Goal: Task Accomplishment & Management: Use online tool/utility

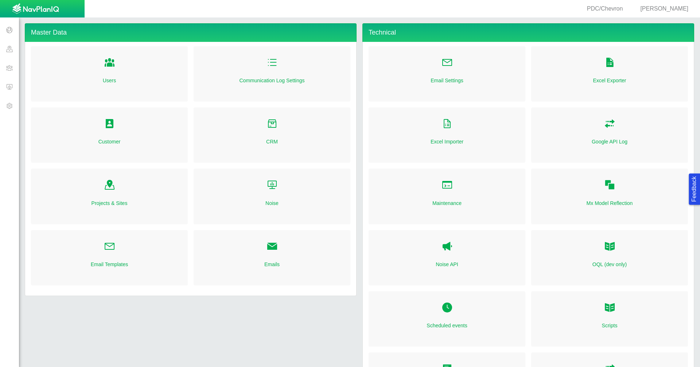
drag, startPoint x: 0, startPoint y: 0, endPoint x: 11, endPoint y: 69, distance: 69.7
click at [11, 69] on span at bounding box center [9, 67] width 19 height 19
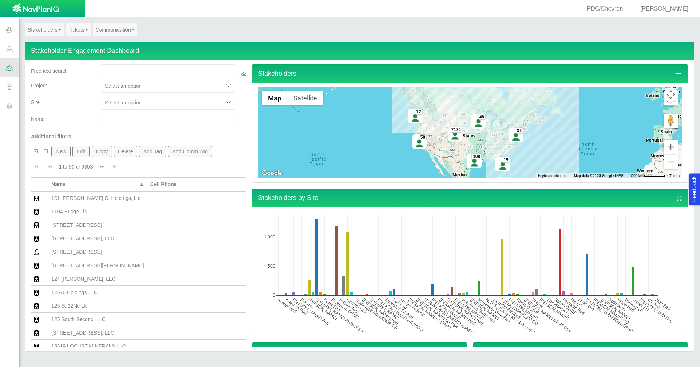
click at [13, 105] on span at bounding box center [9, 105] width 19 height 19
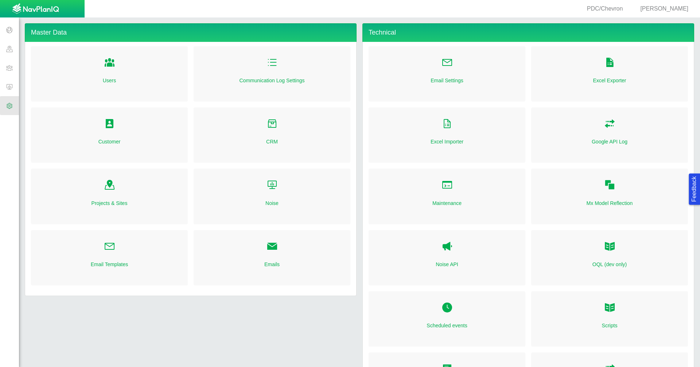
click at [108, 143] on link "Customer" at bounding box center [109, 141] width 22 height 7
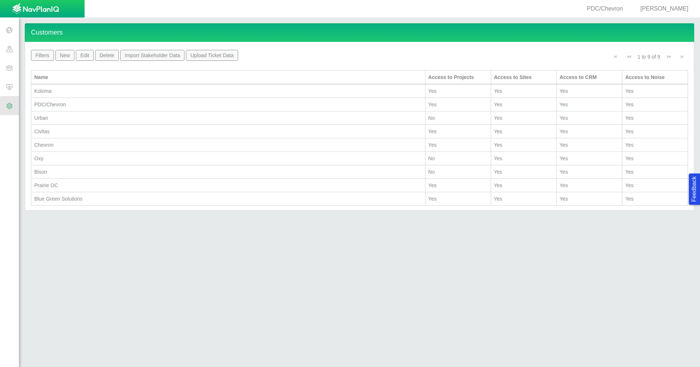
click at [64, 106] on div "PDC/Chevron" at bounding box center [228, 104] width 388 height 7
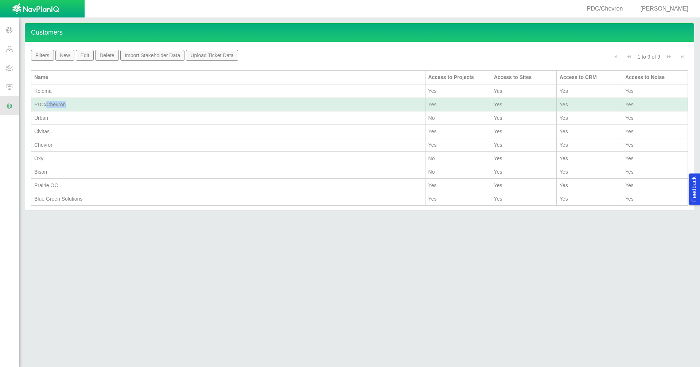
click at [64, 106] on div "PDC/Chevron" at bounding box center [228, 104] width 388 height 7
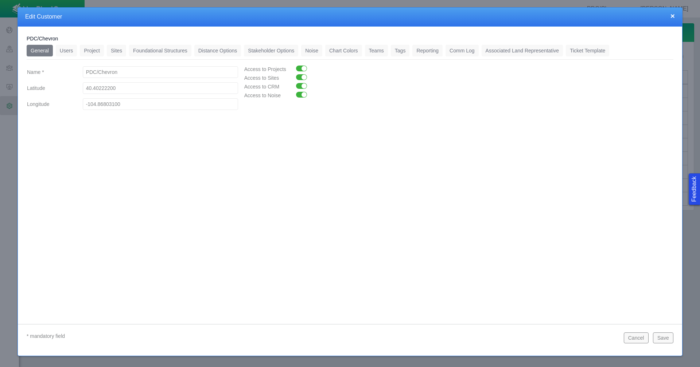
click at [463, 55] on link "Comm Log" at bounding box center [461, 51] width 33 height 12
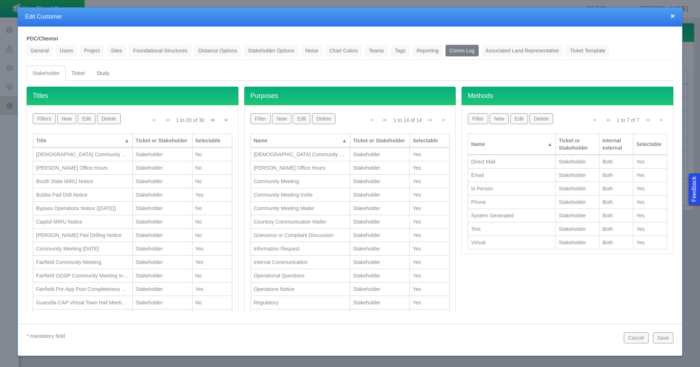
click at [671, 14] on button "×" at bounding box center [672, 16] width 4 height 8
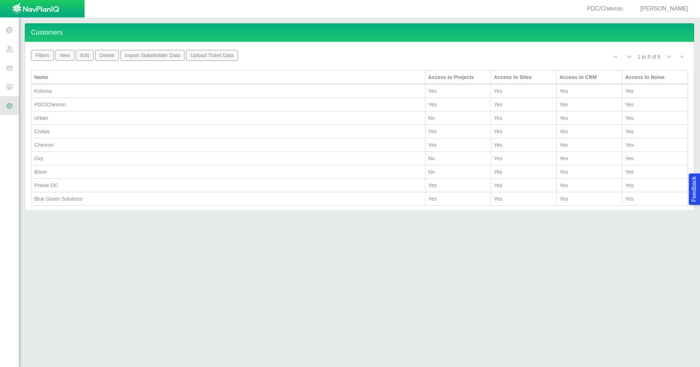
click at [672, 9] on span "[PERSON_NAME]" at bounding box center [664, 8] width 48 height 6
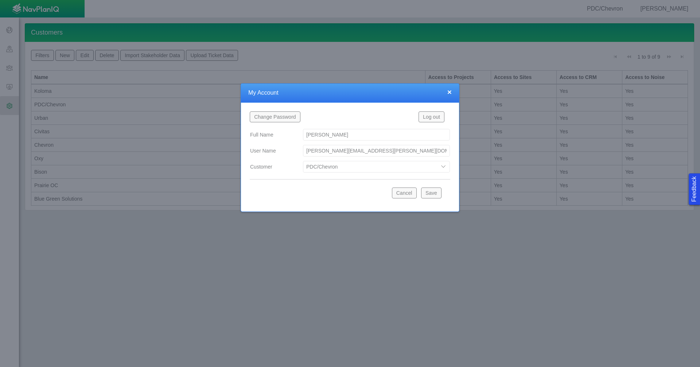
click at [444, 166] on select "Bison Blue Green Solutions Chevron Civitas Koloma Oxy PDC/Chevron Prairie OC Ur…" at bounding box center [376, 167] width 147 height 12
click at [303, 161] on select "Bison Blue Green Solutions Chevron Civitas Koloma Oxy PDC/Chevron Prairie OC Ur…" at bounding box center [376, 167] width 147 height 12
select select "42784196460071069"
click at [434, 193] on button "Save" at bounding box center [431, 193] width 20 height 11
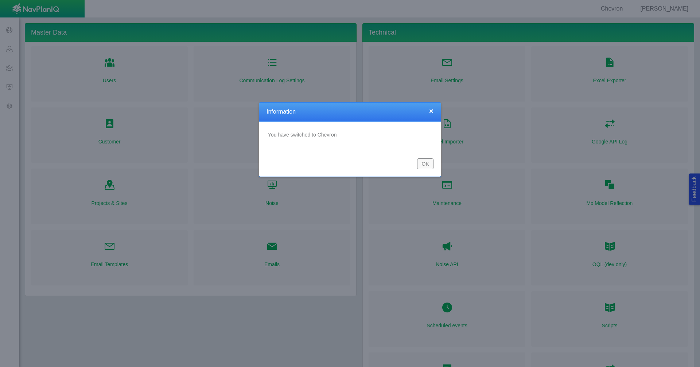
click at [419, 165] on button "OK" at bounding box center [425, 163] width 16 height 11
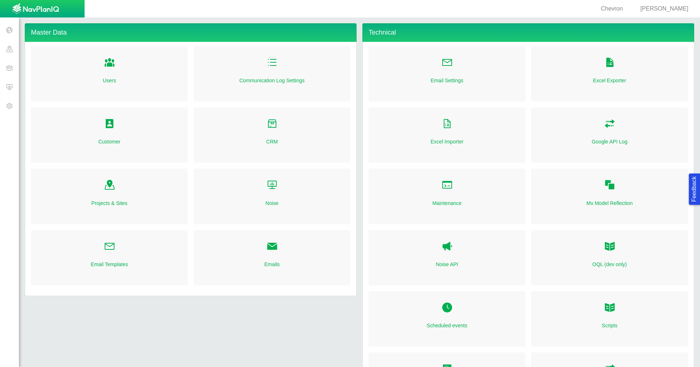
click at [8, 50] on span at bounding box center [9, 48] width 19 height 19
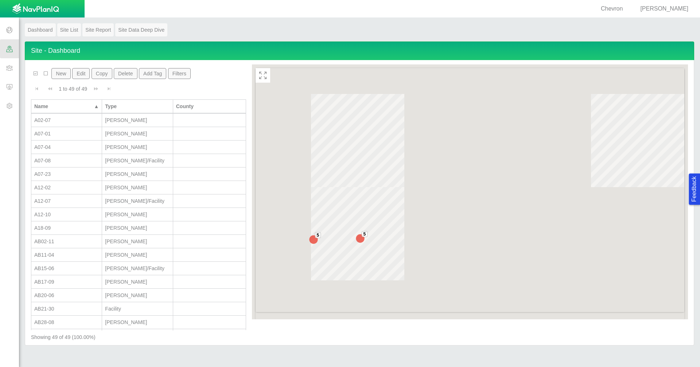
click at [11, 31] on span at bounding box center [9, 29] width 19 height 19
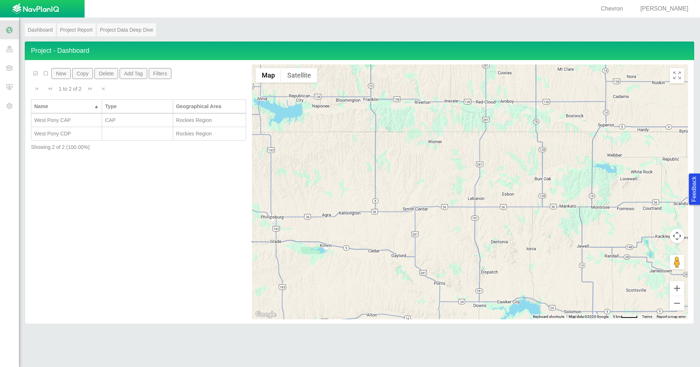
click at [7, 49] on span at bounding box center [9, 48] width 19 height 19
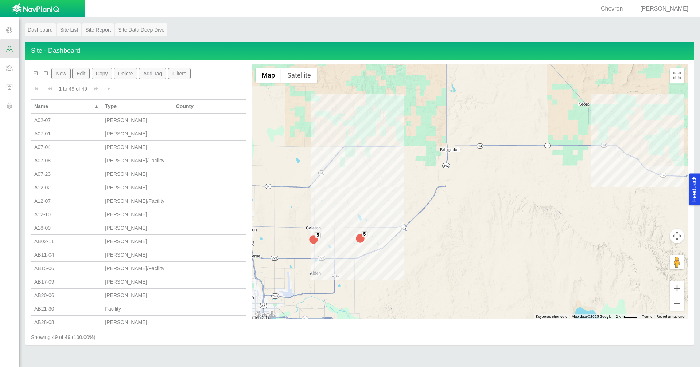
click at [8, 67] on span at bounding box center [9, 67] width 19 height 19
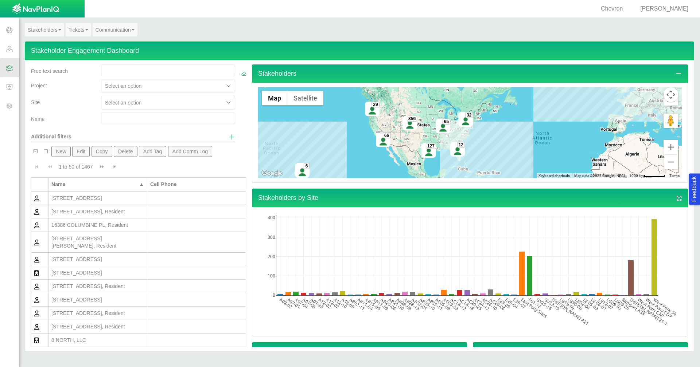
click at [228, 135] on span "Show additional filters" at bounding box center [231, 137] width 7 height 7
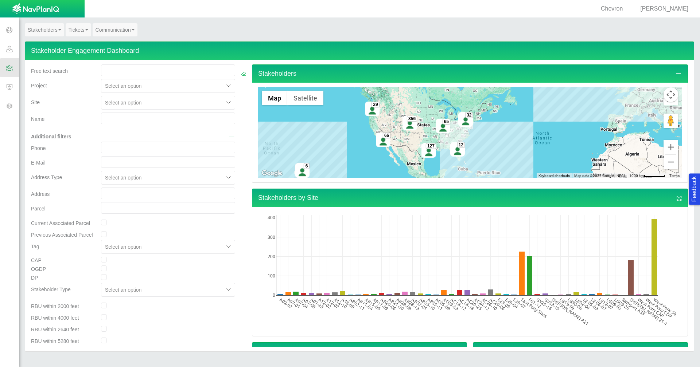
click at [104, 260] on input "checkbox" at bounding box center [104, 260] width 6 height 6
checkbox input "true"
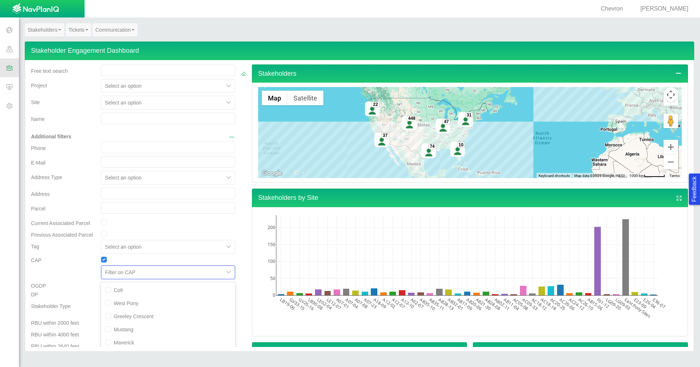
click at [223, 270] on div "option East Pony focused, 6 of 6. 6 results available. Use Up and Down to choos…" at bounding box center [168, 273] width 134 height 14
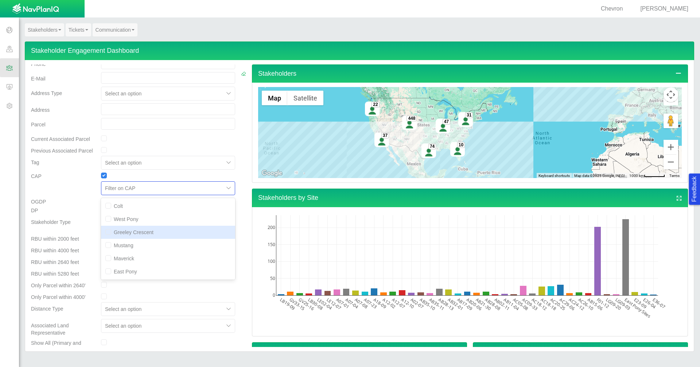
click at [156, 236] on div "Greeley Crescent" at bounding box center [168, 232] width 134 height 13
checkbox input "true"
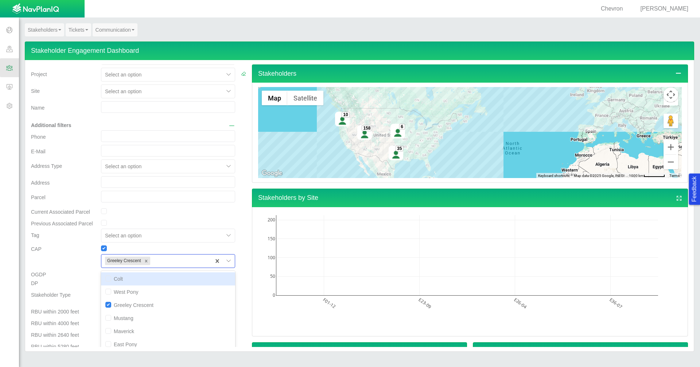
scroll to position [0, 0]
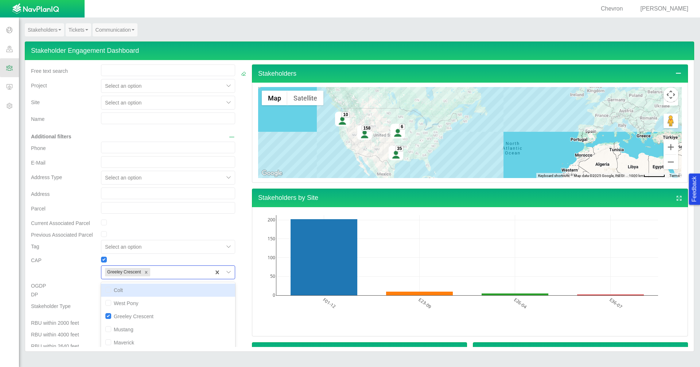
click at [228, 137] on span "Hide additional filters" at bounding box center [231, 137] width 7 height 7
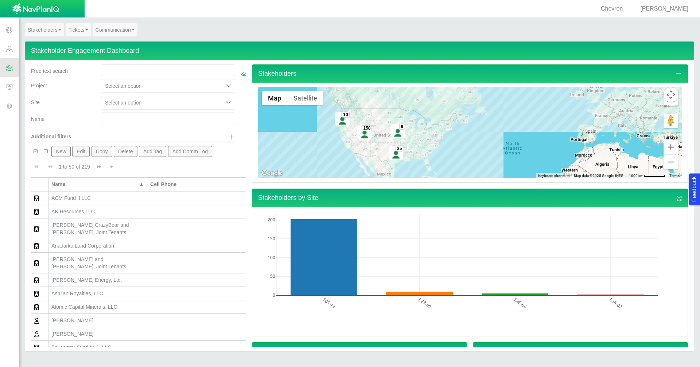
click at [228, 137] on span "Show additional filters" at bounding box center [231, 137] width 7 height 7
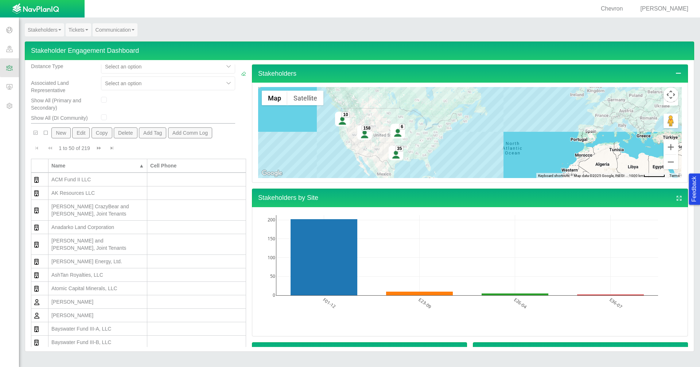
scroll to position [328, 0]
click at [58, 30] on b at bounding box center [59, 29] width 3 height 1
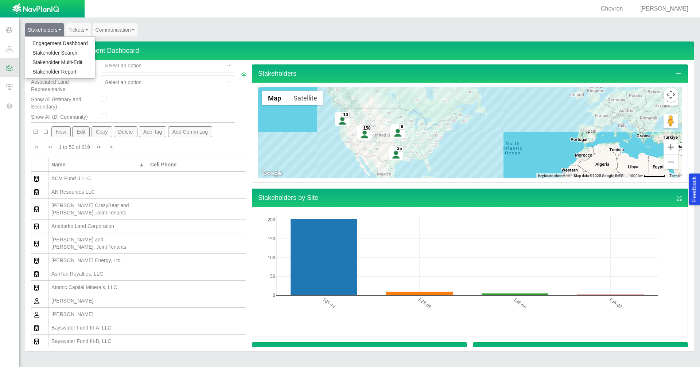
click at [54, 70] on link "Stakeholder Report" at bounding box center [60, 71] width 70 height 9
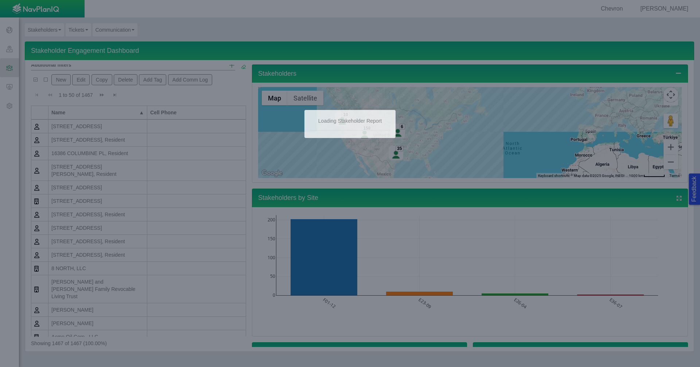
scroll to position [20, 0]
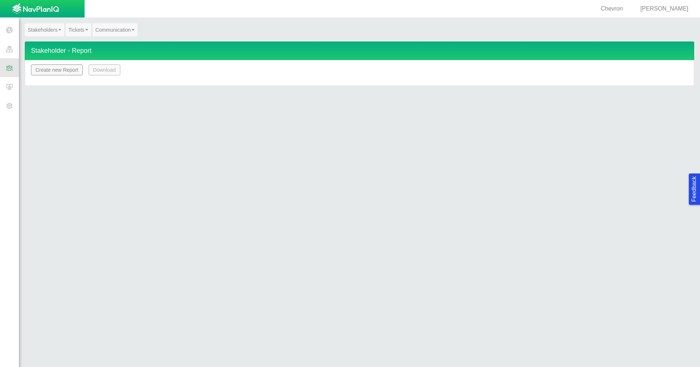
click at [73, 73] on button "Create new Report" at bounding box center [57, 69] width 52 height 11
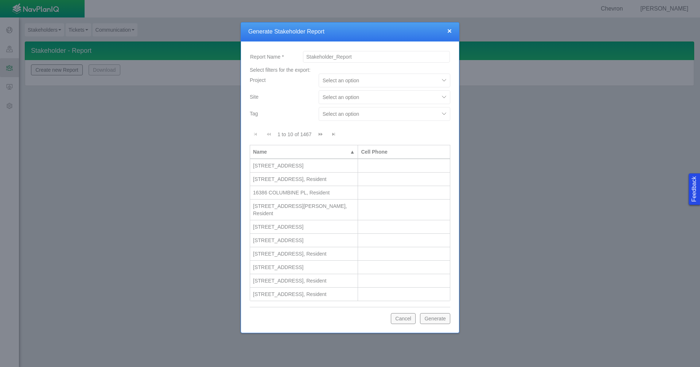
click at [439, 80] on div at bounding box center [444, 80] width 11 height 11
click at [417, 95] on div at bounding box center [378, 97] width 113 height 9
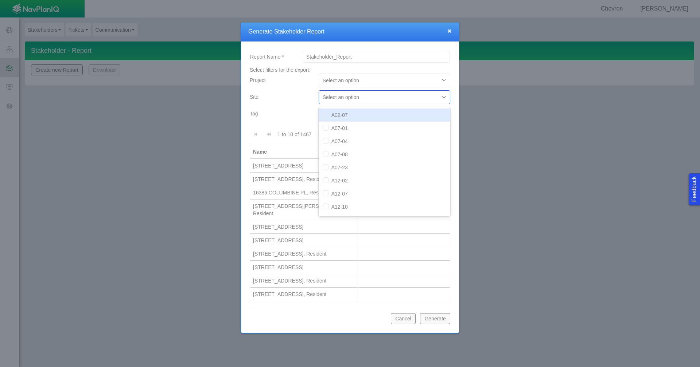
click at [280, 118] on div "Tag" at bounding box center [281, 115] width 69 height 17
click at [371, 112] on div at bounding box center [378, 114] width 113 height 9
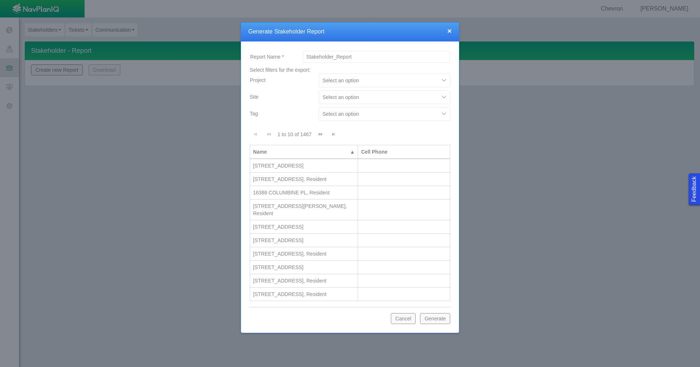
click at [288, 106] on div "Site" at bounding box center [281, 98] width 69 height 17
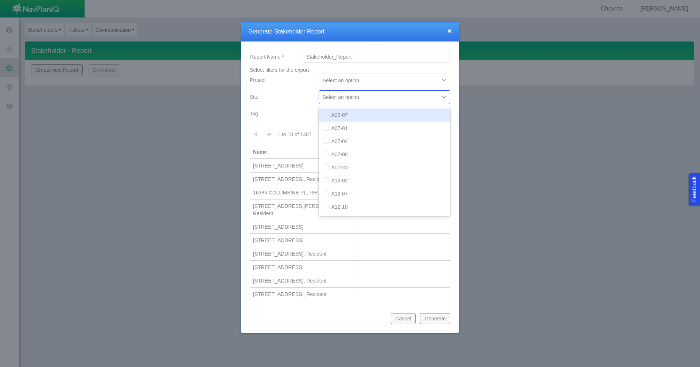
click at [396, 98] on div at bounding box center [378, 97] width 113 height 9
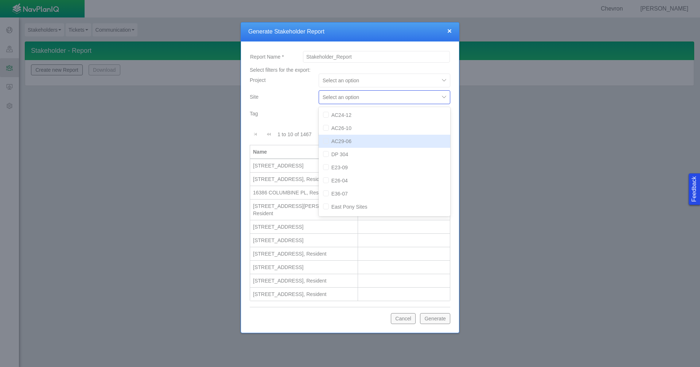
click at [362, 140] on div "AC29-06" at bounding box center [384, 141] width 132 height 13
checkbox input "true"
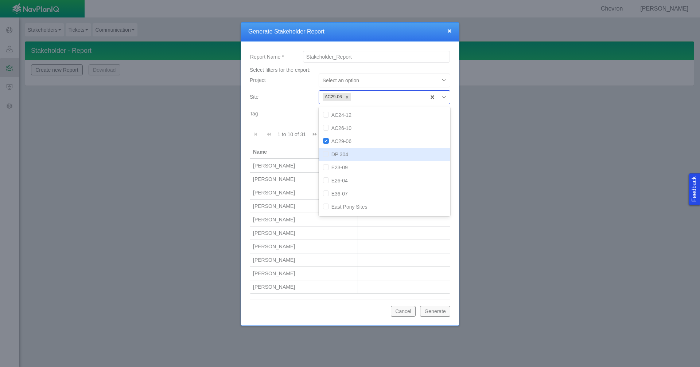
click at [299, 107] on div "Tag" at bounding box center [281, 112] width 63 height 10
click at [430, 314] on button "Generate" at bounding box center [435, 311] width 30 height 11
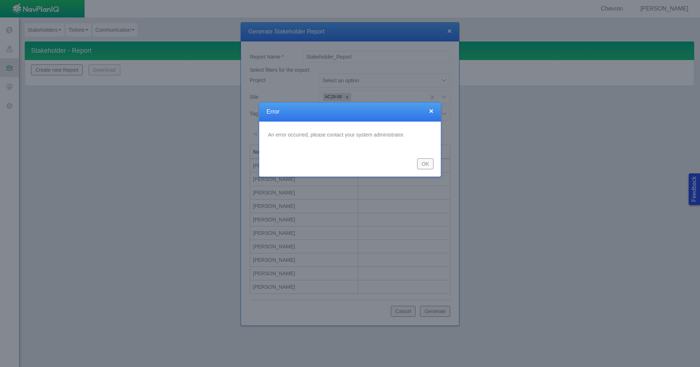
click at [426, 163] on button "OK" at bounding box center [425, 163] width 16 height 11
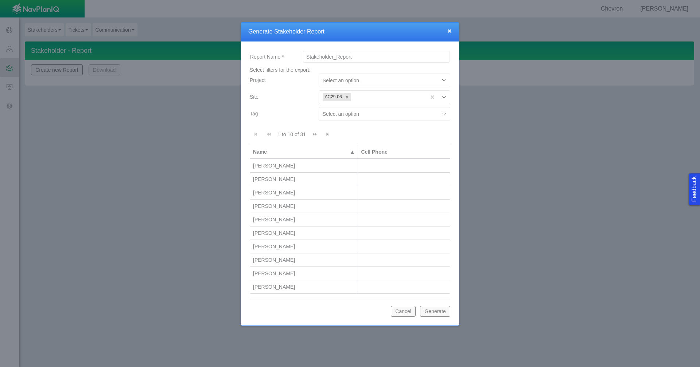
click at [439, 311] on button "Generate" at bounding box center [435, 311] width 30 height 11
